Goal: Use online tool/utility: Utilize a website feature to perform a specific function

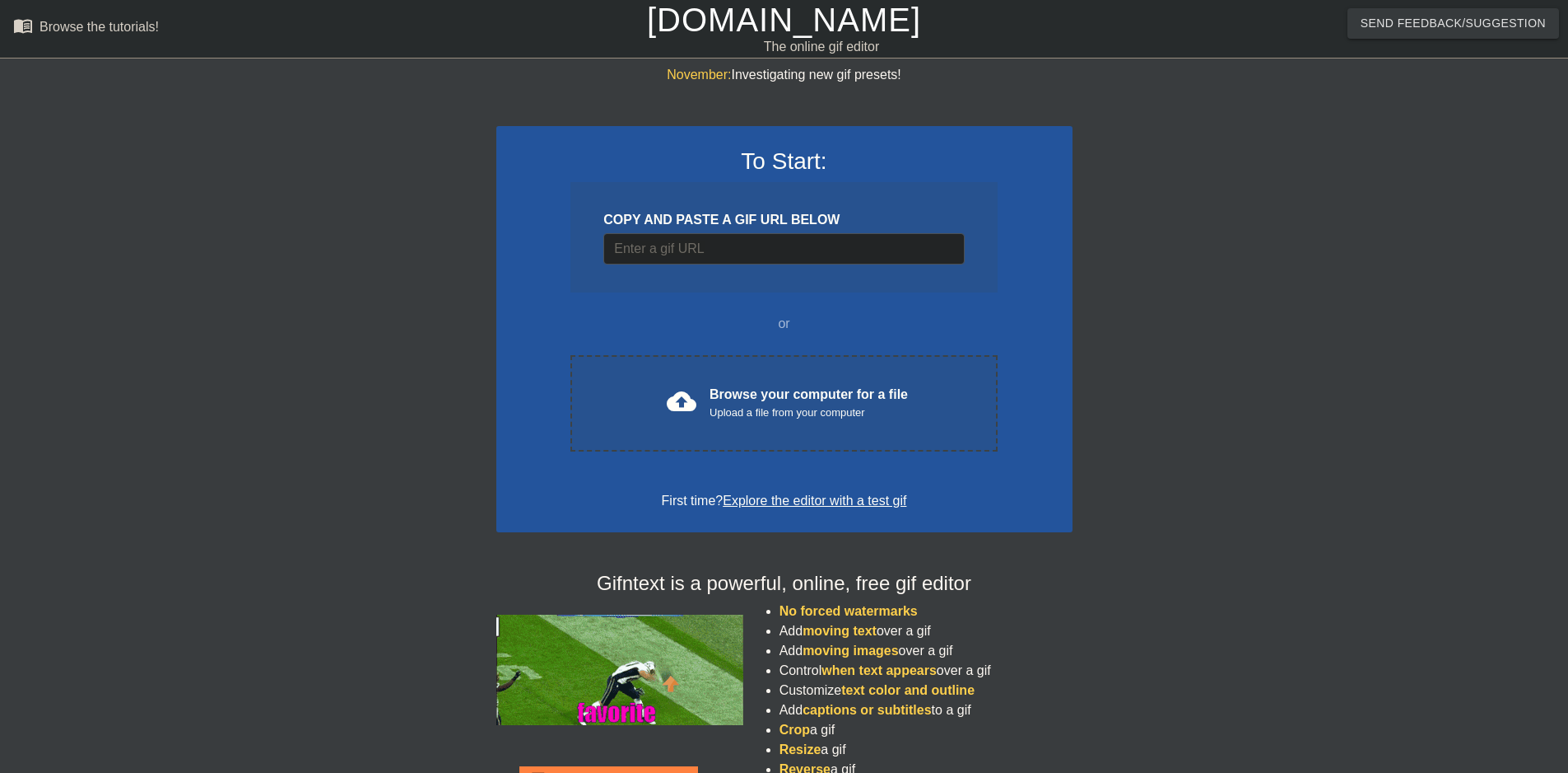
click at [801, 504] on link "Explore the editor with a test gif" at bounding box center [814, 501] width 183 height 14
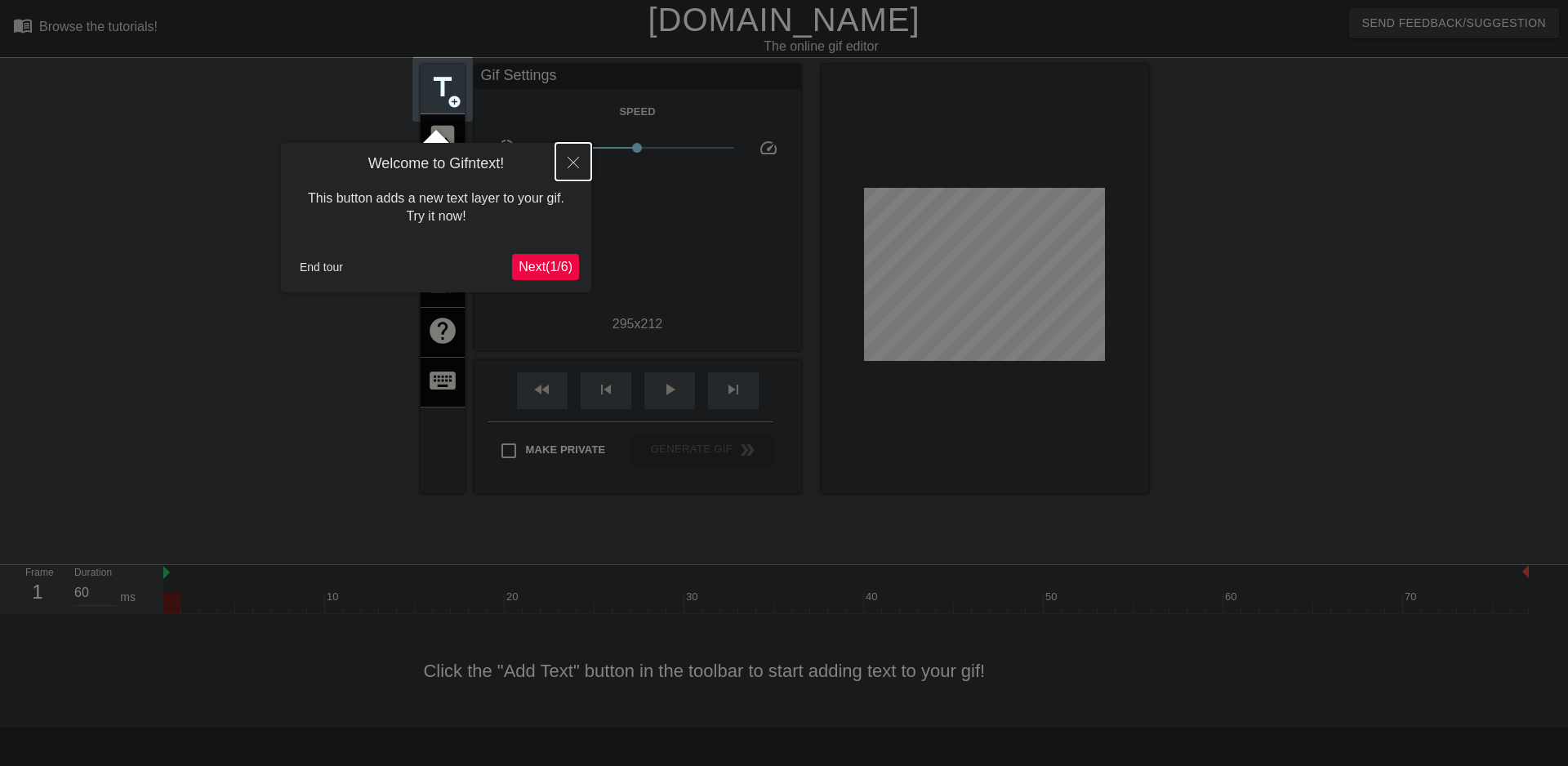
click at [570, 147] on button "Close" at bounding box center [573, 162] width 36 height 38
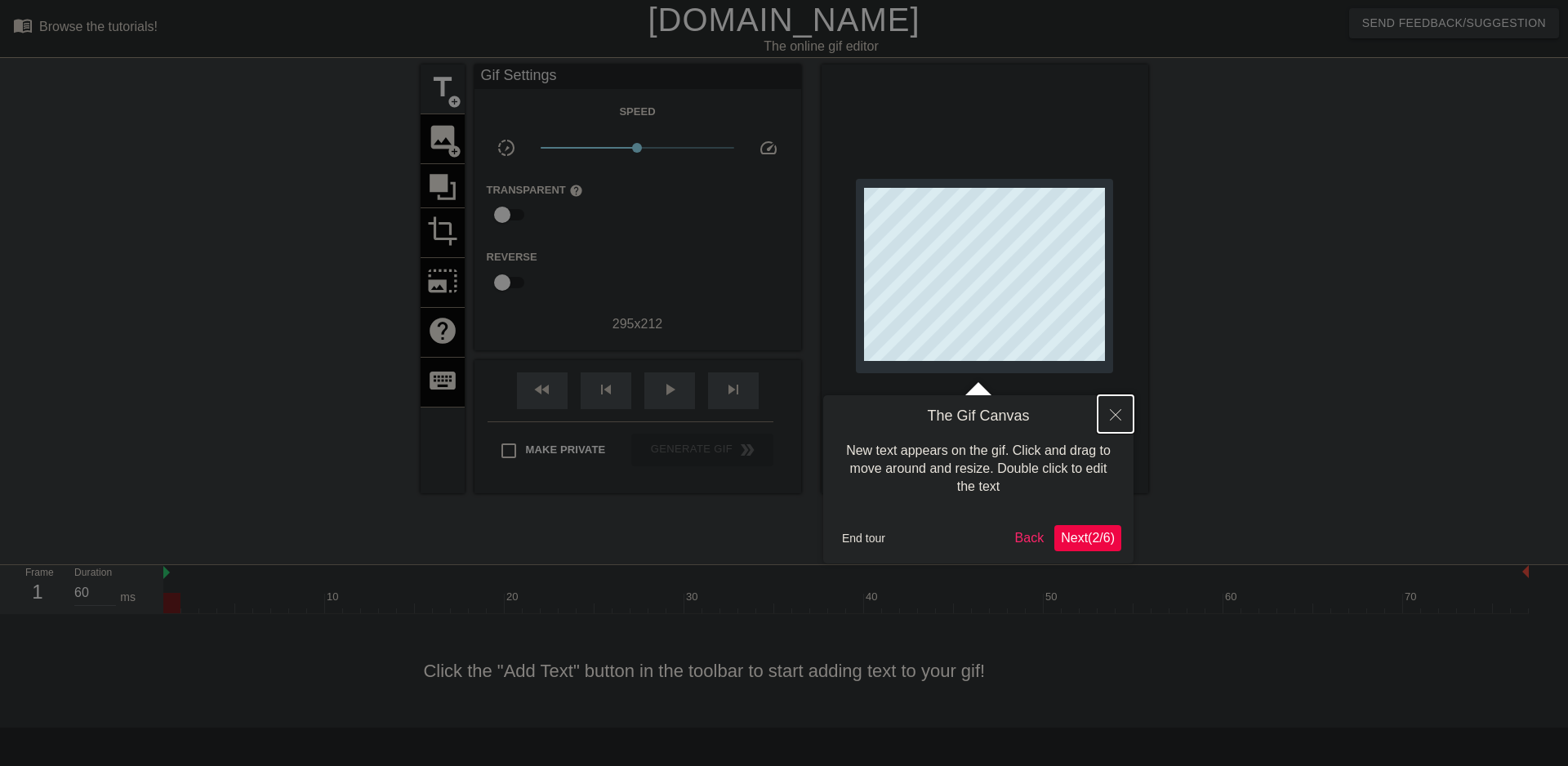
click at [1120, 422] on button "Close" at bounding box center [1115, 414] width 36 height 38
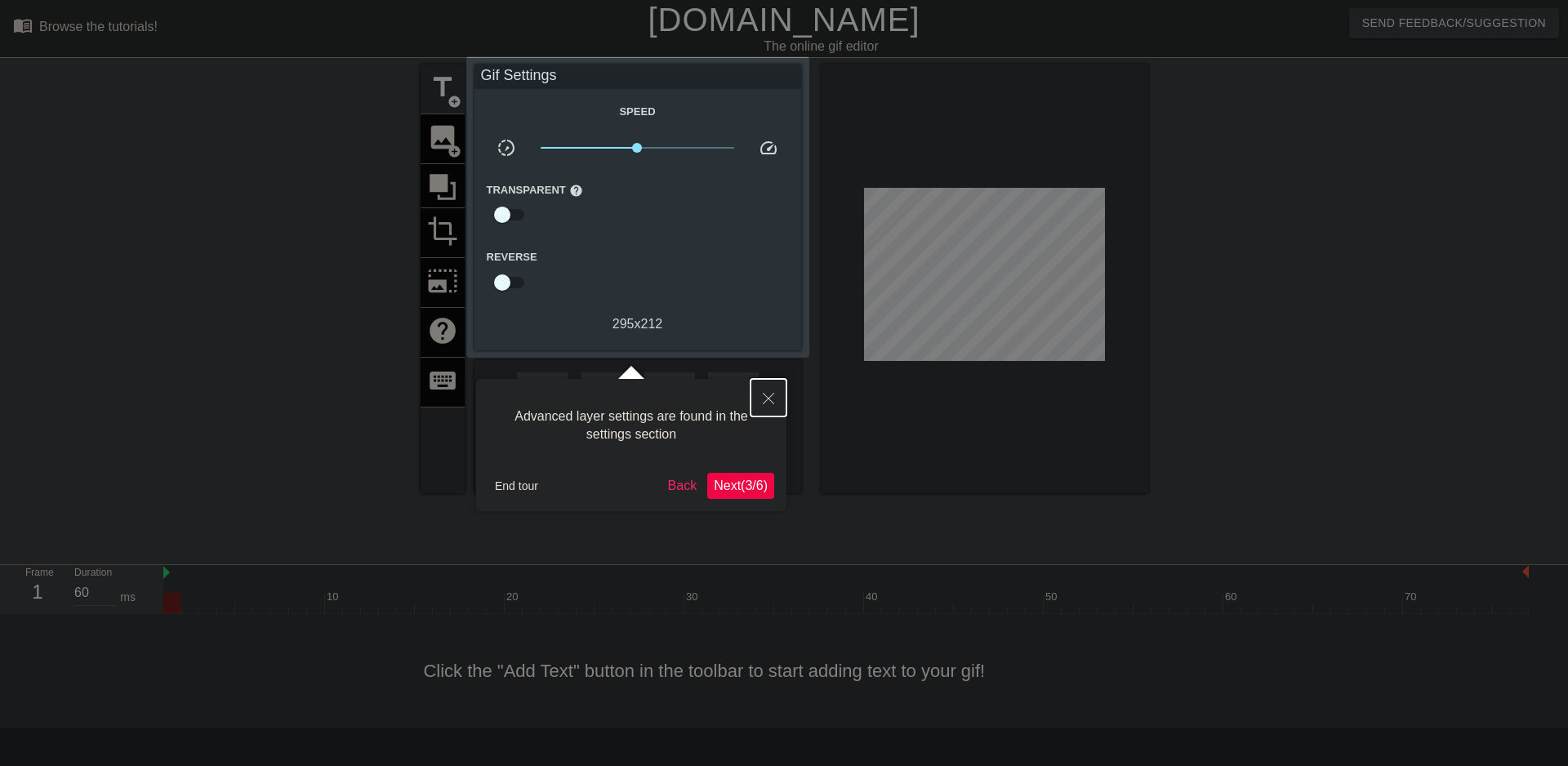
click at [764, 399] on icon "Close" at bounding box center [768, 398] width 12 height 12
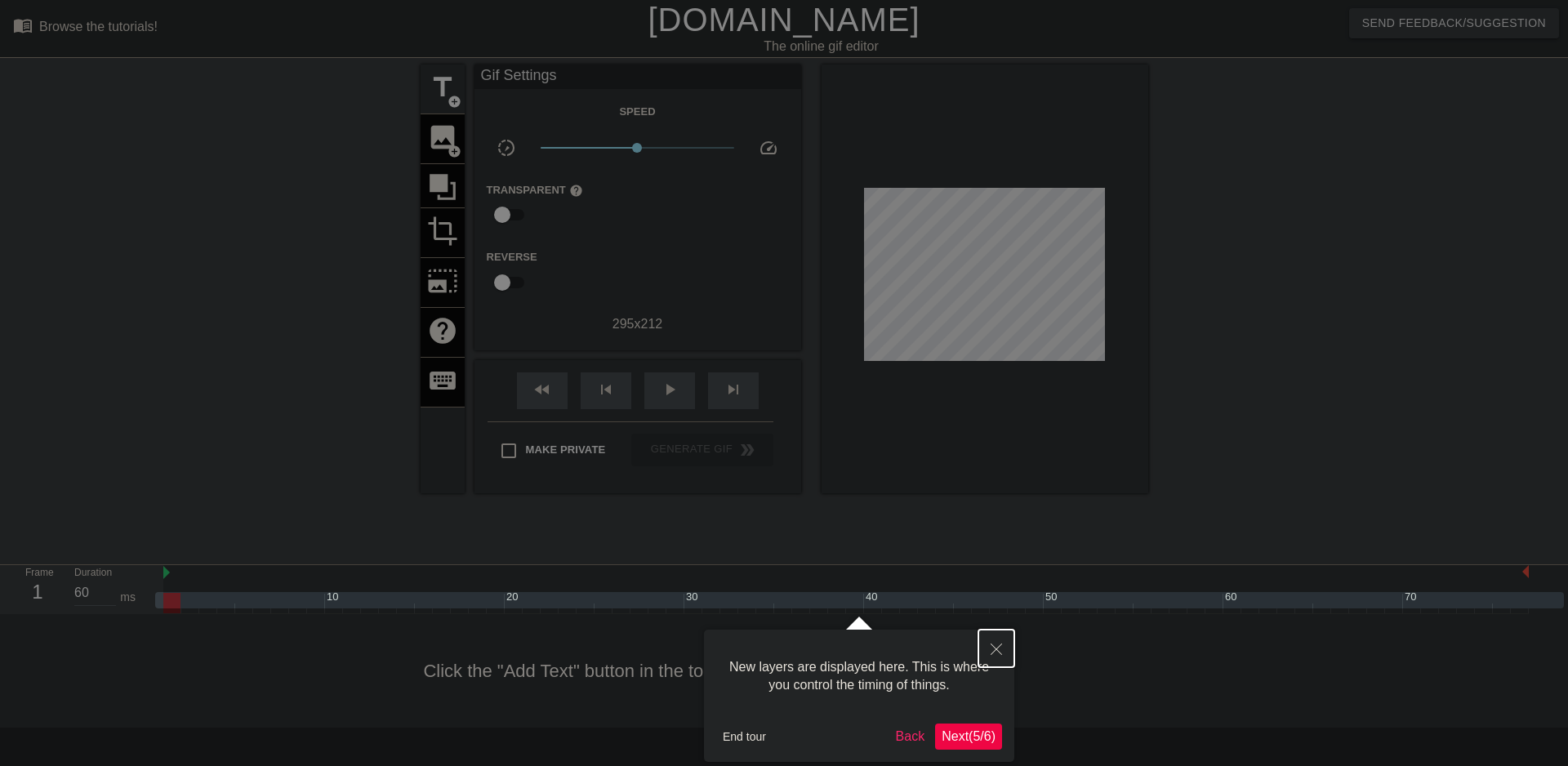
click at [1002, 649] on icon "Close" at bounding box center [997, 649] width 12 height 12
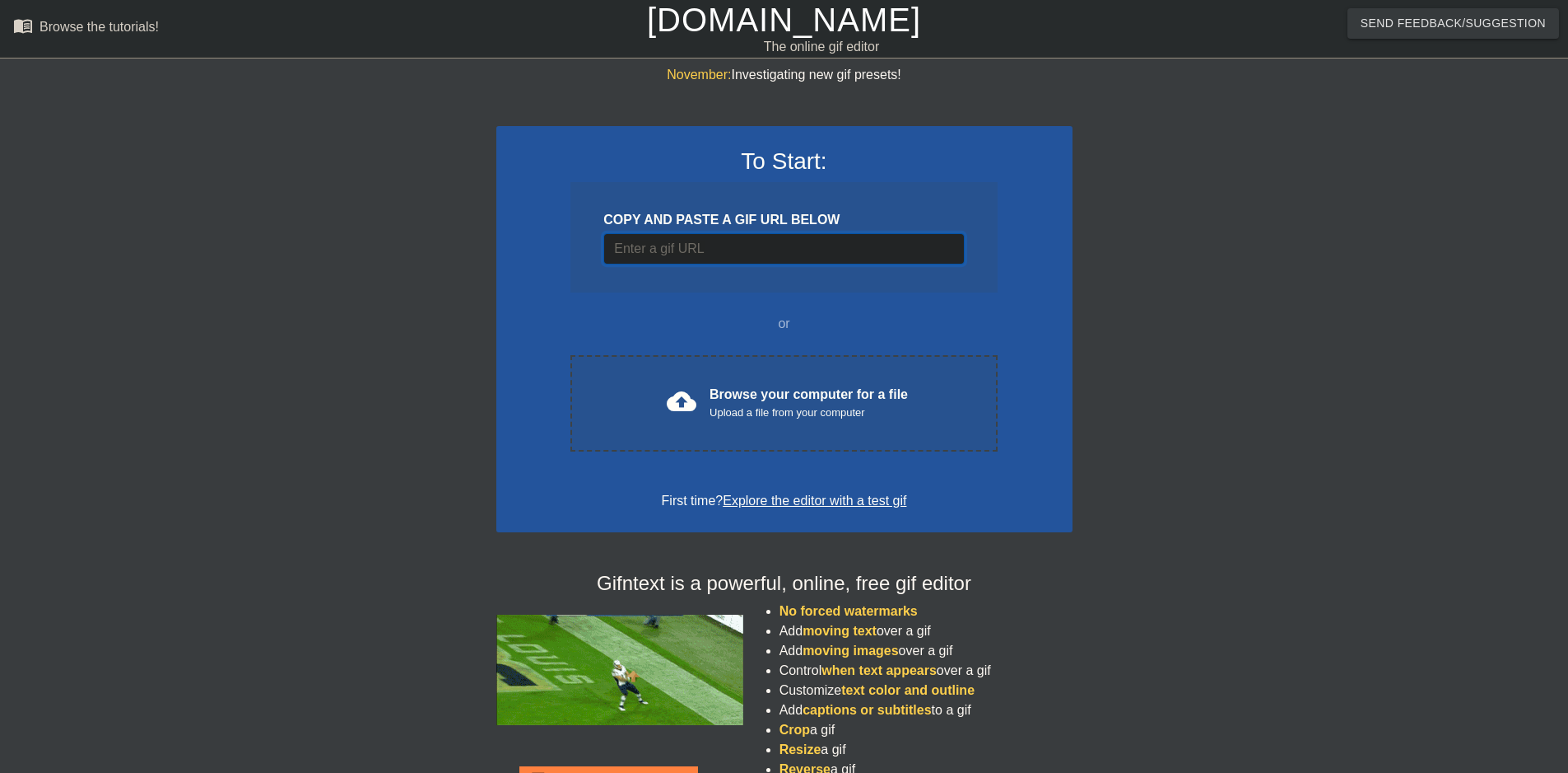
click at [764, 243] on input "Username" at bounding box center [784, 248] width 361 height 31
paste input "[URL][DOMAIN_NAME]"
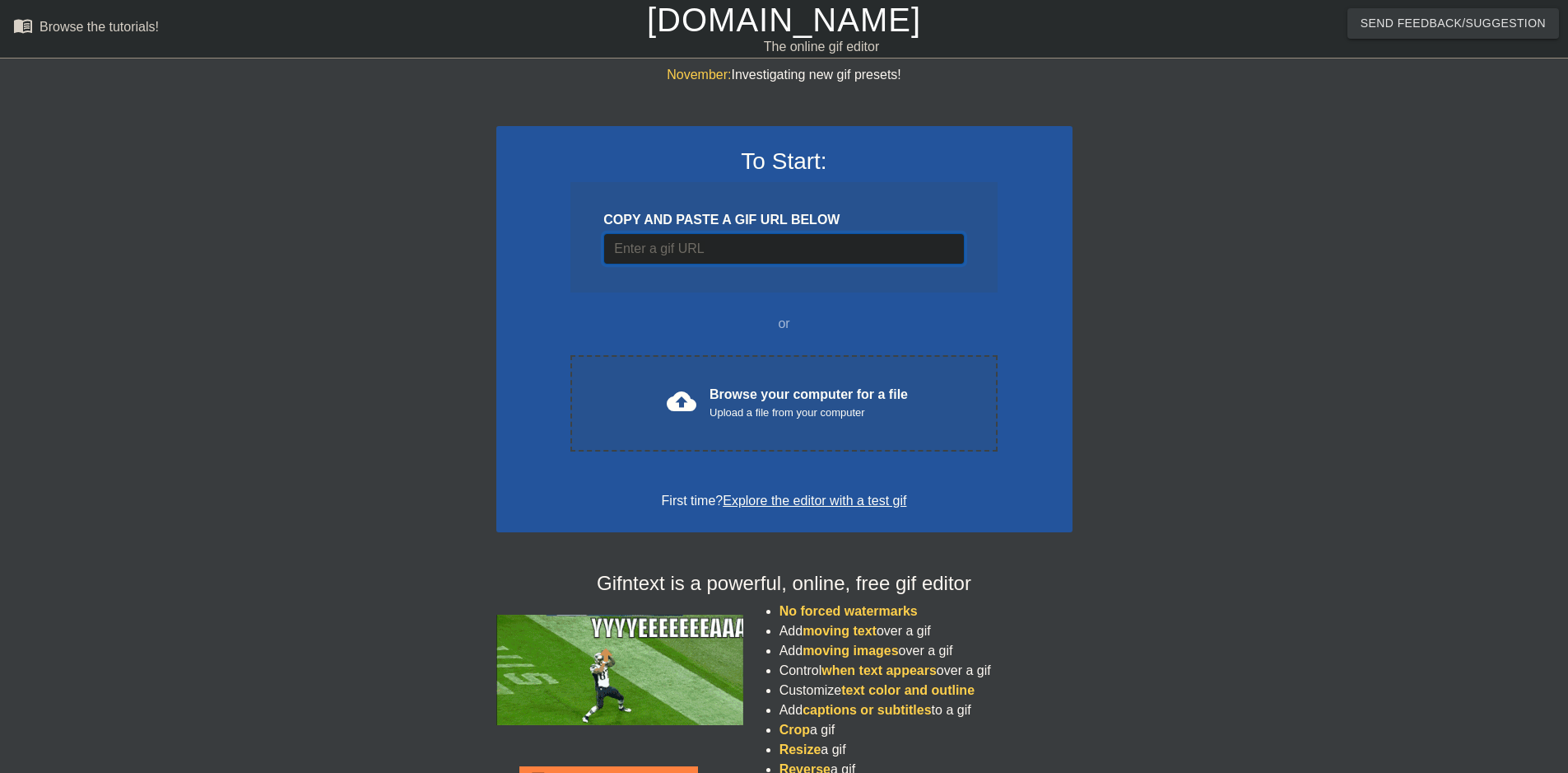
type input "[URL][DOMAIN_NAME]"
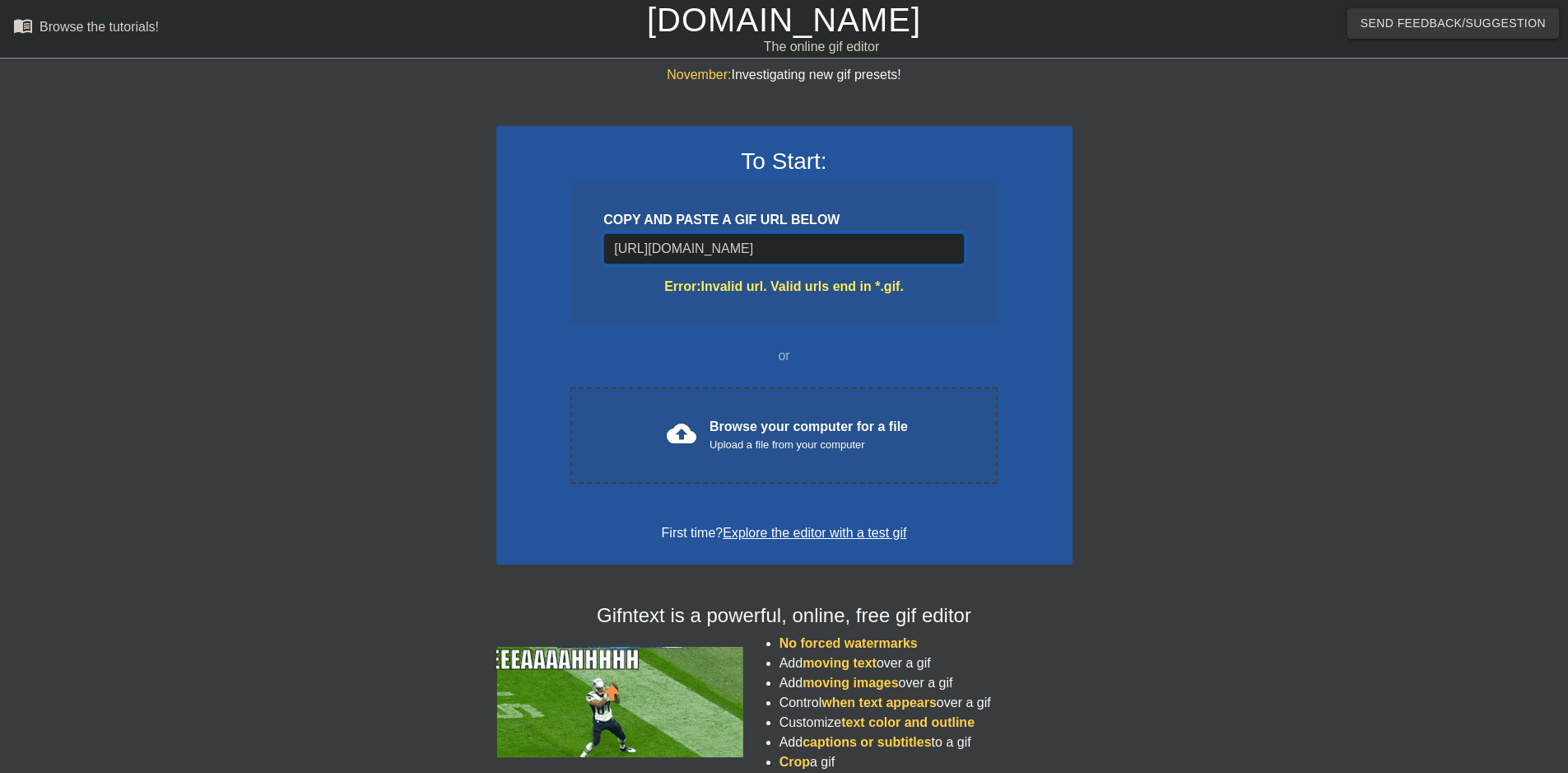
scroll to position [0, 249]
click at [660, 252] on input "[URL][DOMAIN_NAME]" at bounding box center [784, 248] width 361 height 31
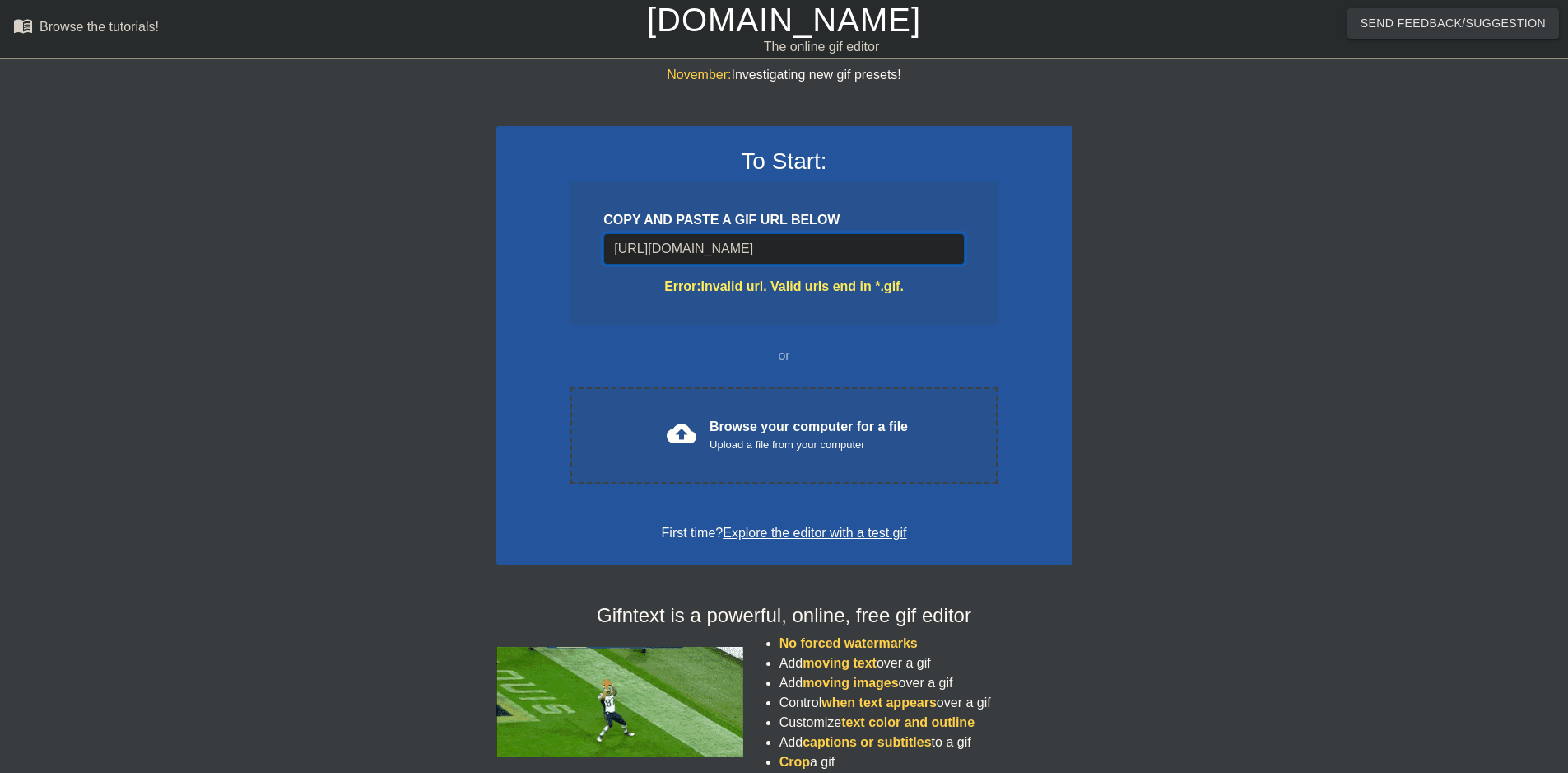
click at [660, 252] on input "[URL][DOMAIN_NAME]" at bounding box center [784, 248] width 361 height 31
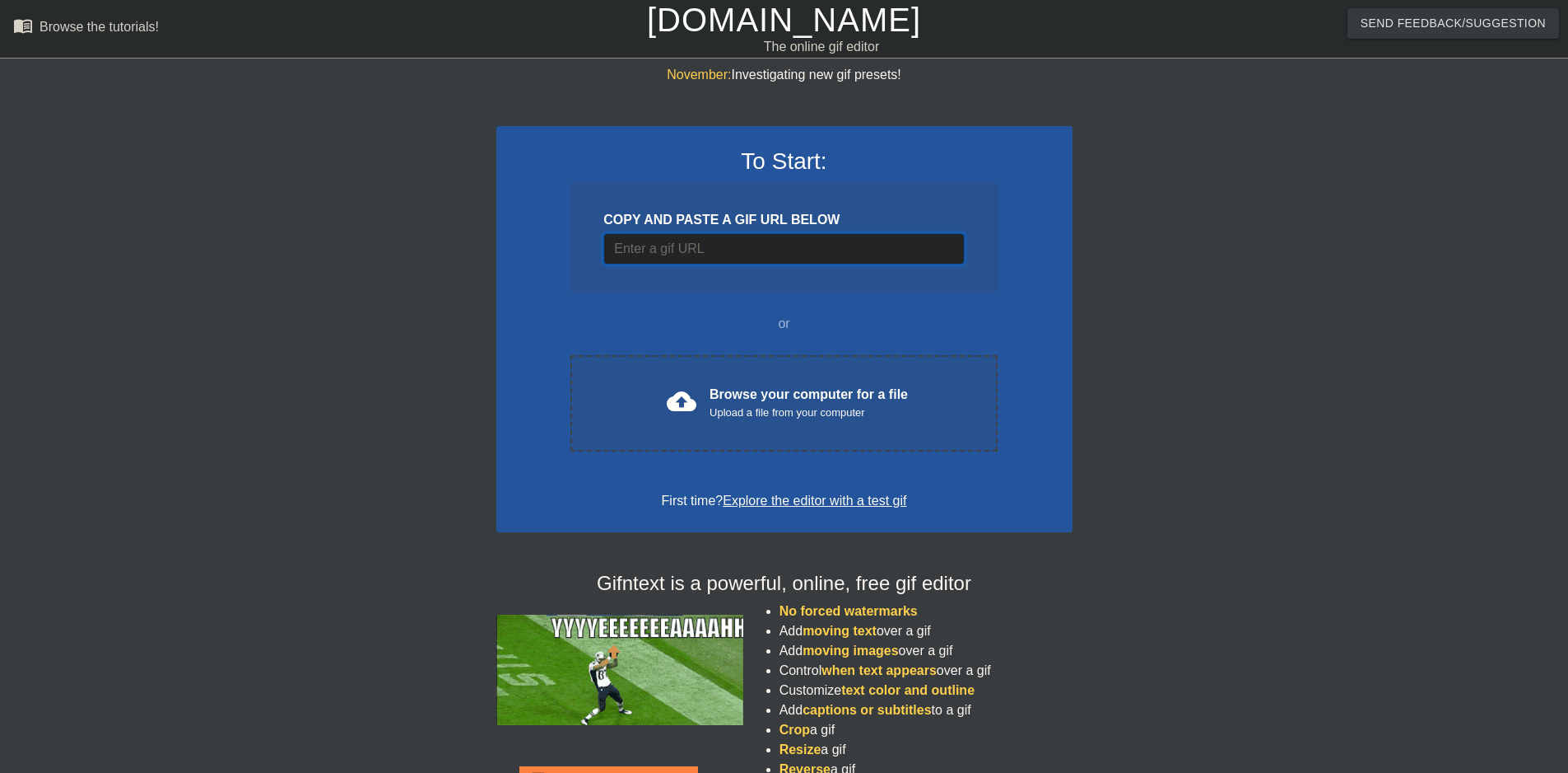
scroll to position [0, 0]
click at [773, 250] on input "Username" at bounding box center [784, 248] width 361 height 31
paste input "[URL][DOMAIN_NAME]"
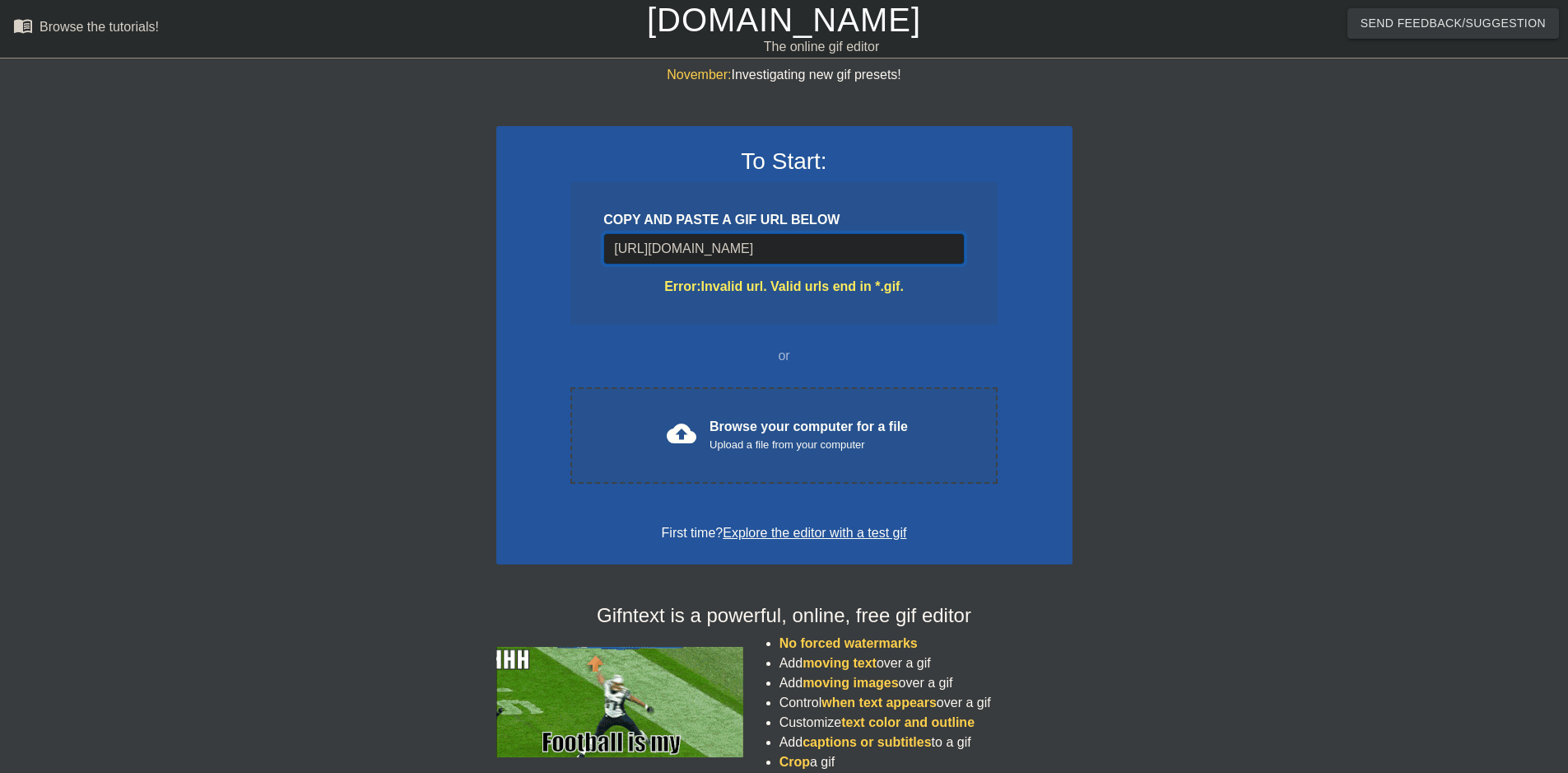
type input "[URL][DOMAIN_NAME]"
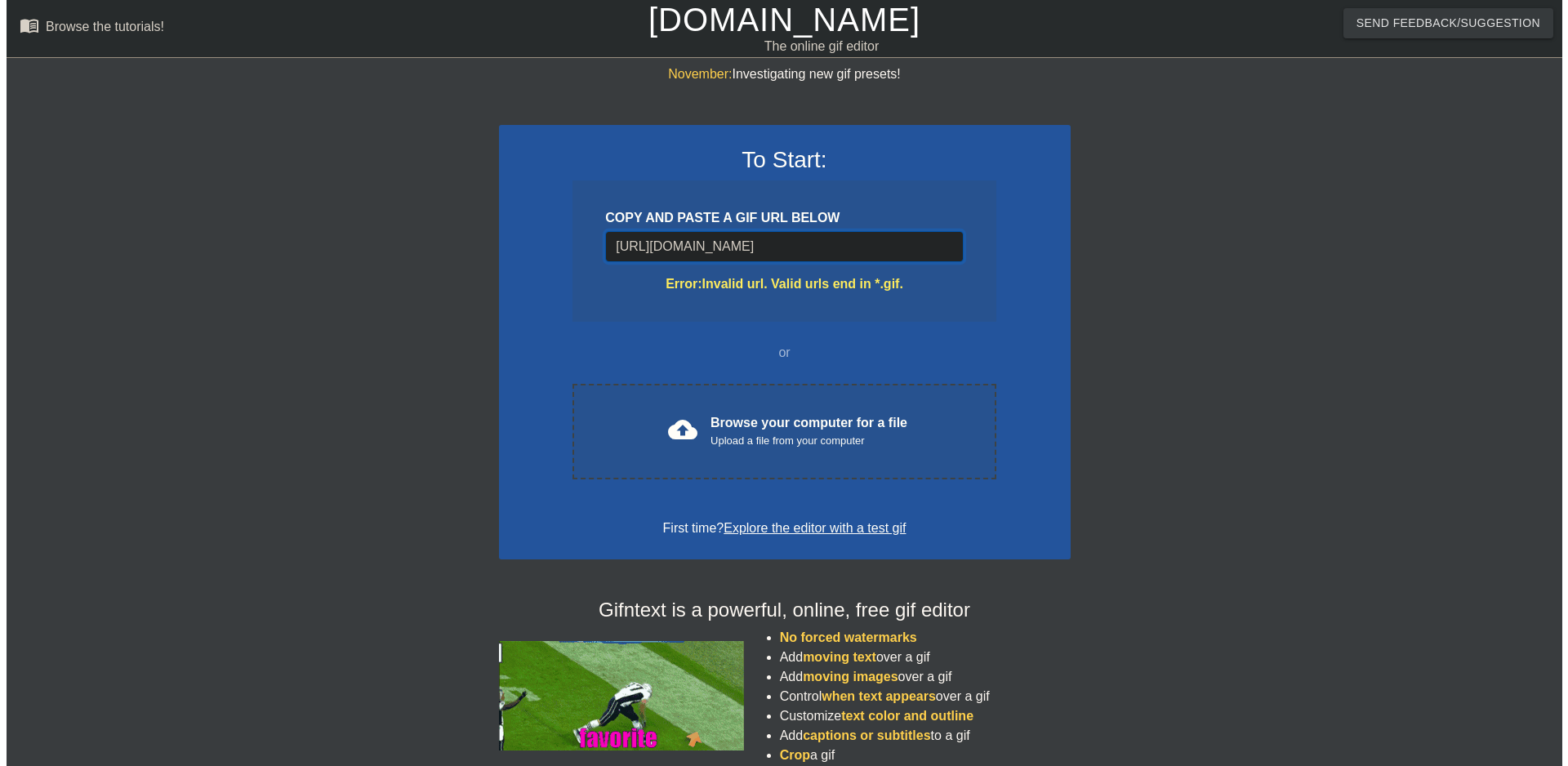
scroll to position [0, 187]
